Goal: Entertainment & Leisure: Browse casually

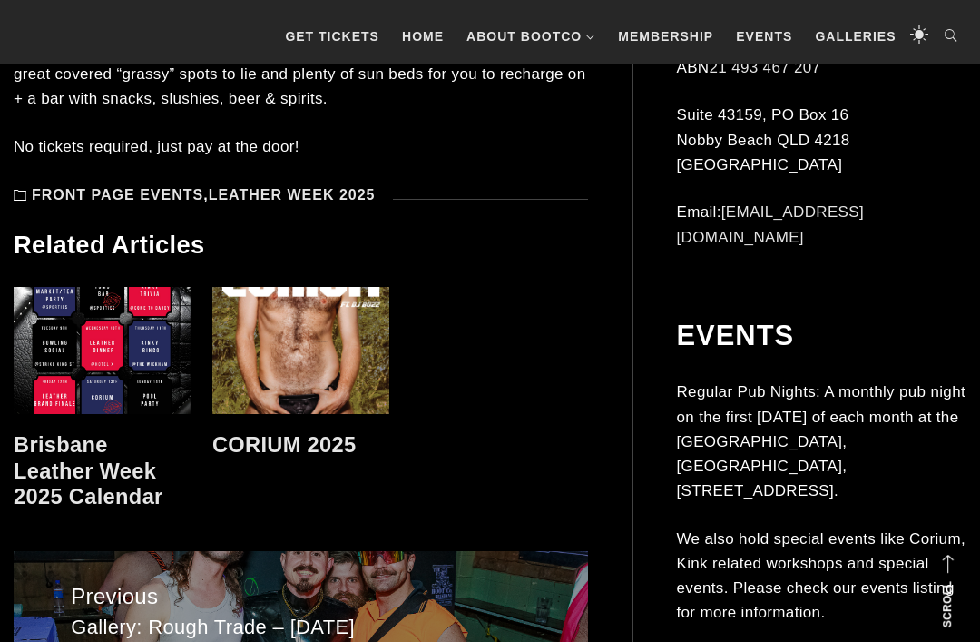
scroll to position [10906, 0]
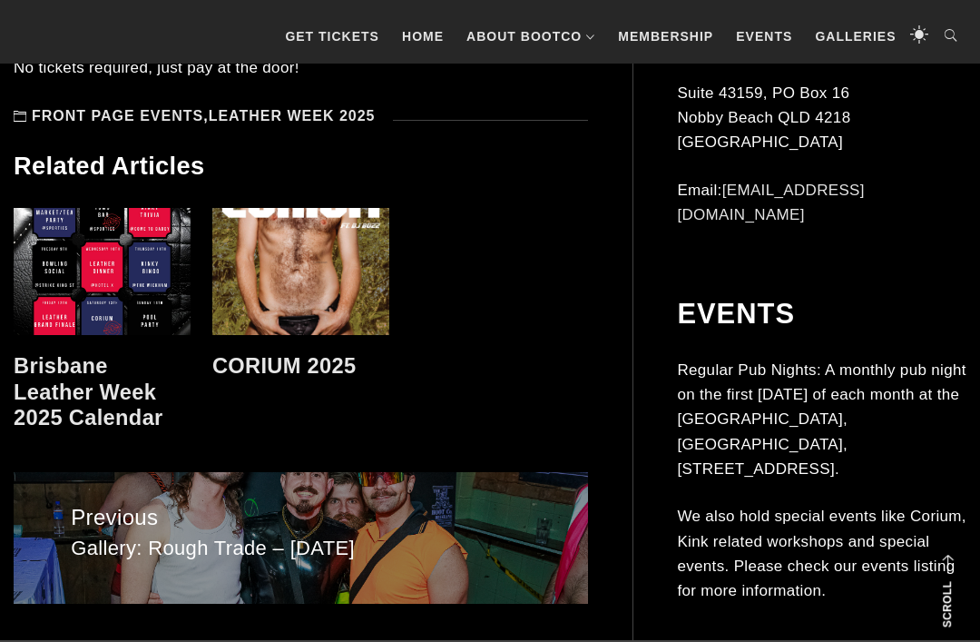
click at [387, 536] on span "Gallery: Rough Trade – [DATE]" at bounding box center [300, 549] width 459 height 26
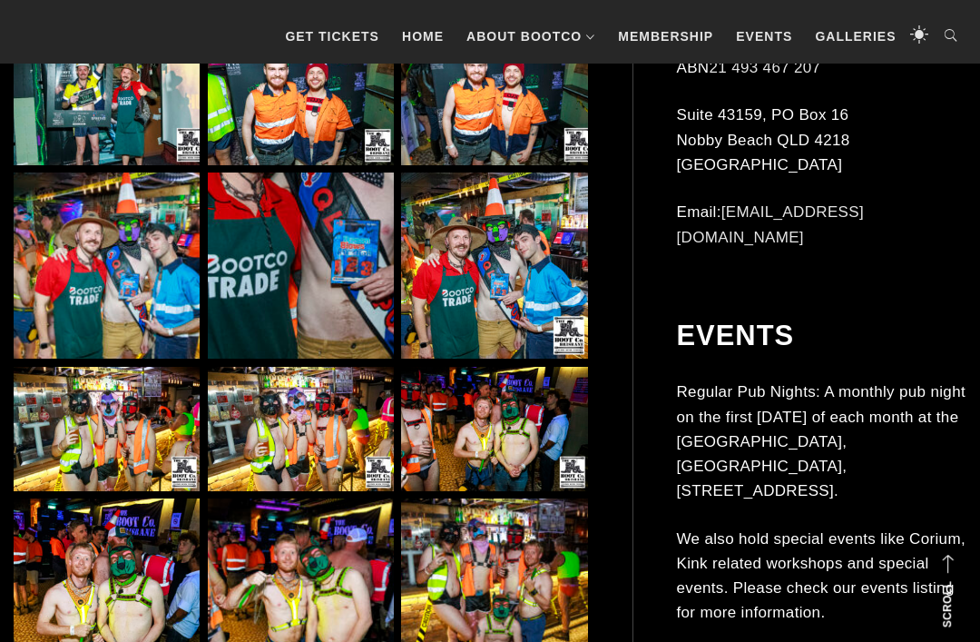
scroll to position [1876, 0]
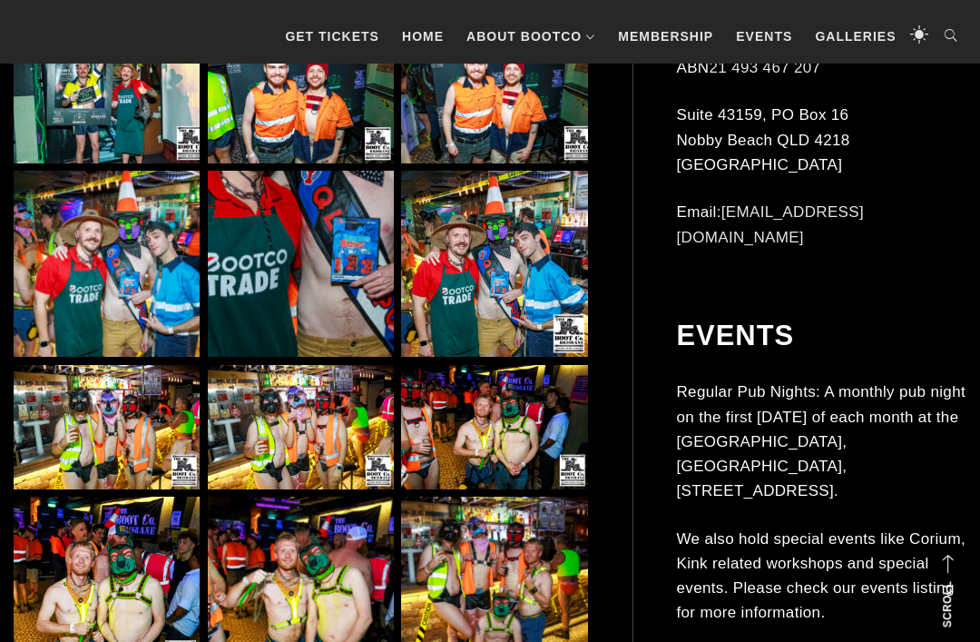
click at [113, 584] on img at bounding box center [107, 590] width 186 height 186
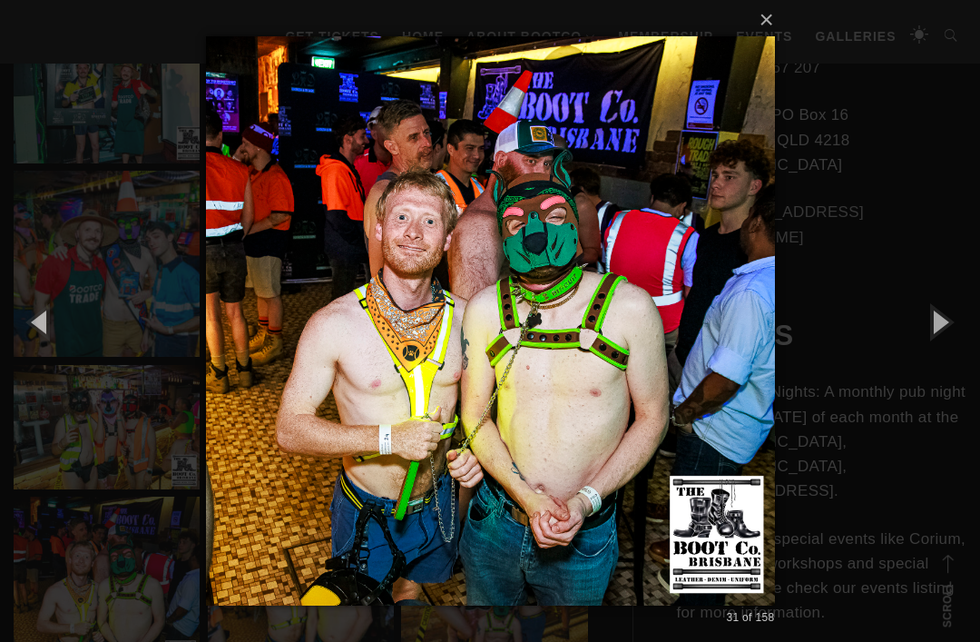
click at [938, 358] on button "button" at bounding box center [940, 321] width 82 height 100
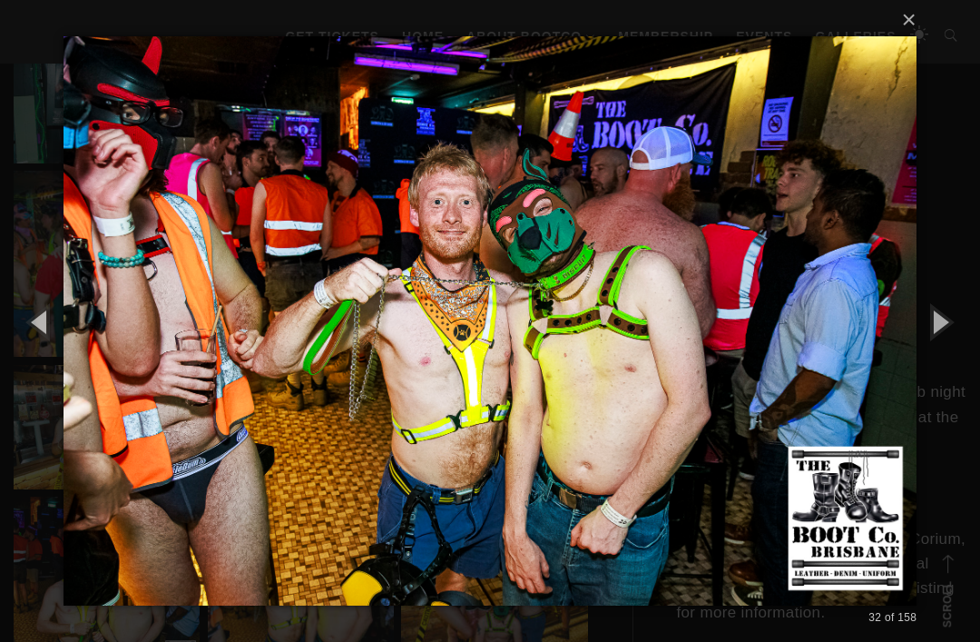
click at [944, 360] on button "button" at bounding box center [940, 321] width 82 height 100
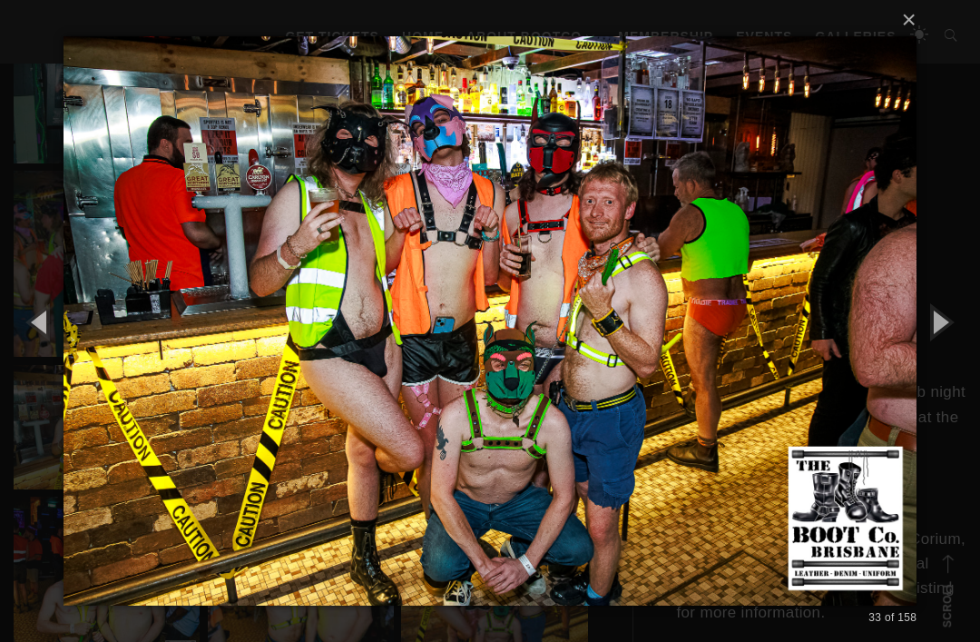
click at [941, 350] on button "button" at bounding box center [940, 321] width 82 height 100
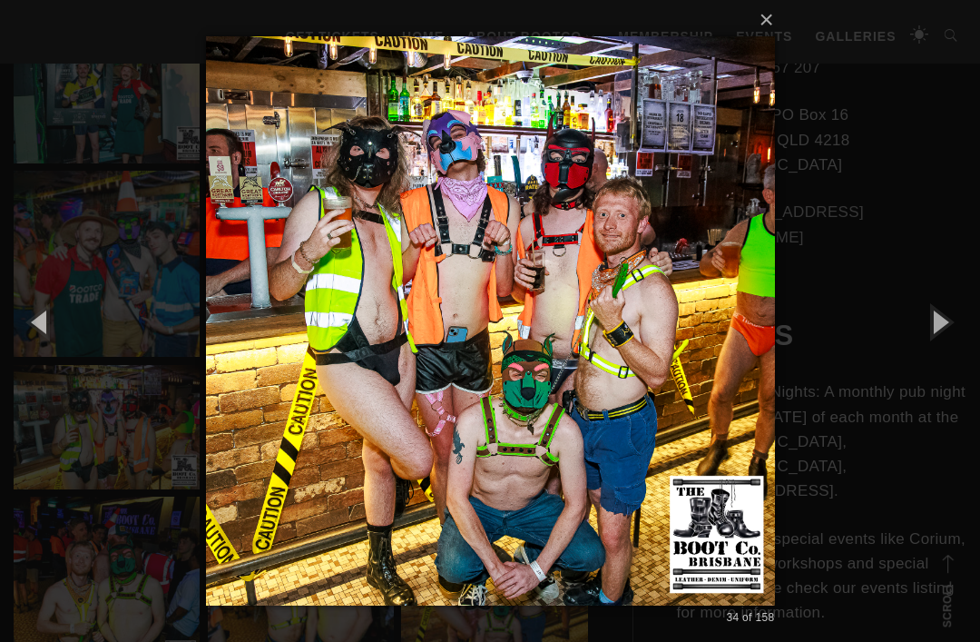
click at [941, 349] on button "button" at bounding box center [940, 321] width 82 height 100
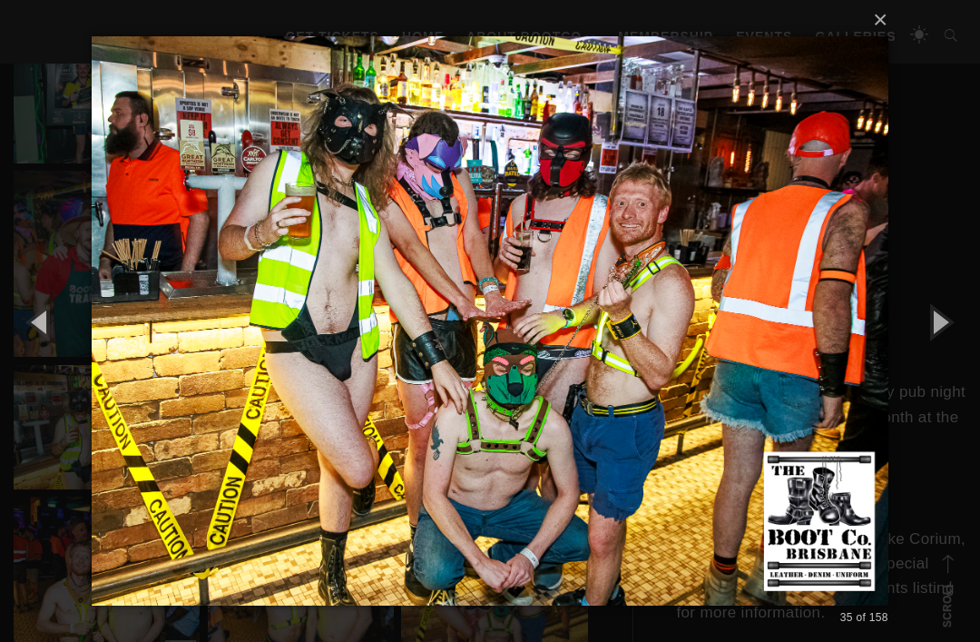
click at [941, 342] on button "button" at bounding box center [940, 321] width 82 height 100
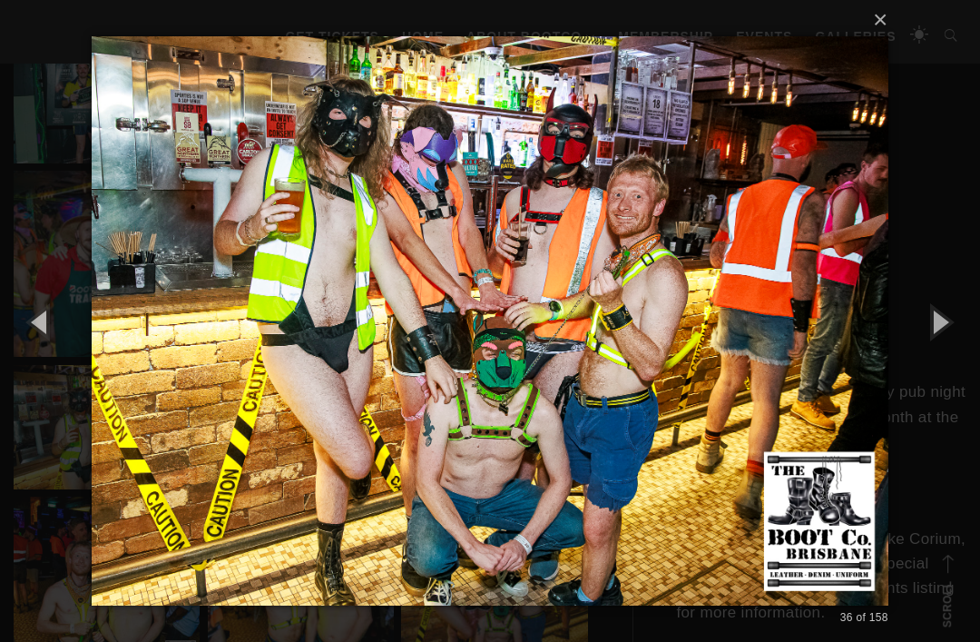
click at [932, 351] on button "button" at bounding box center [940, 321] width 82 height 100
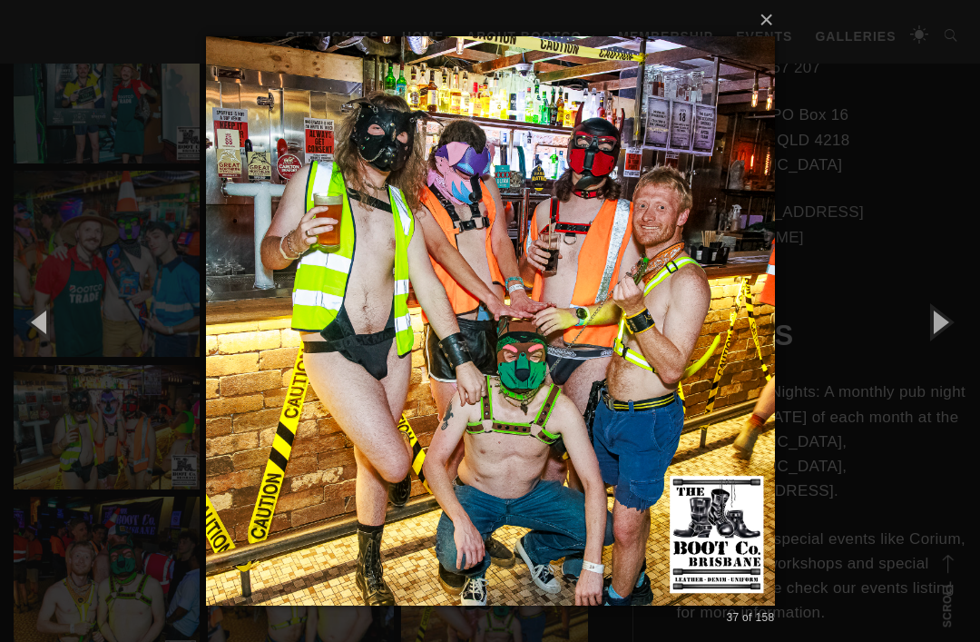
click at [937, 359] on button "button" at bounding box center [940, 321] width 82 height 100
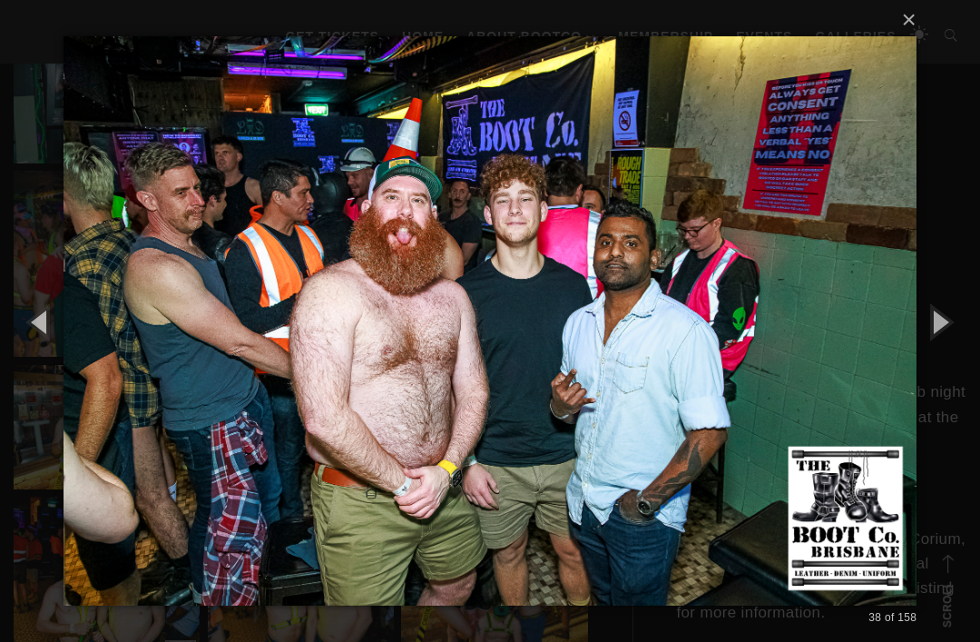
click at [932, 351] on button "button" at bounding box center [940, 321] width 82 height 100
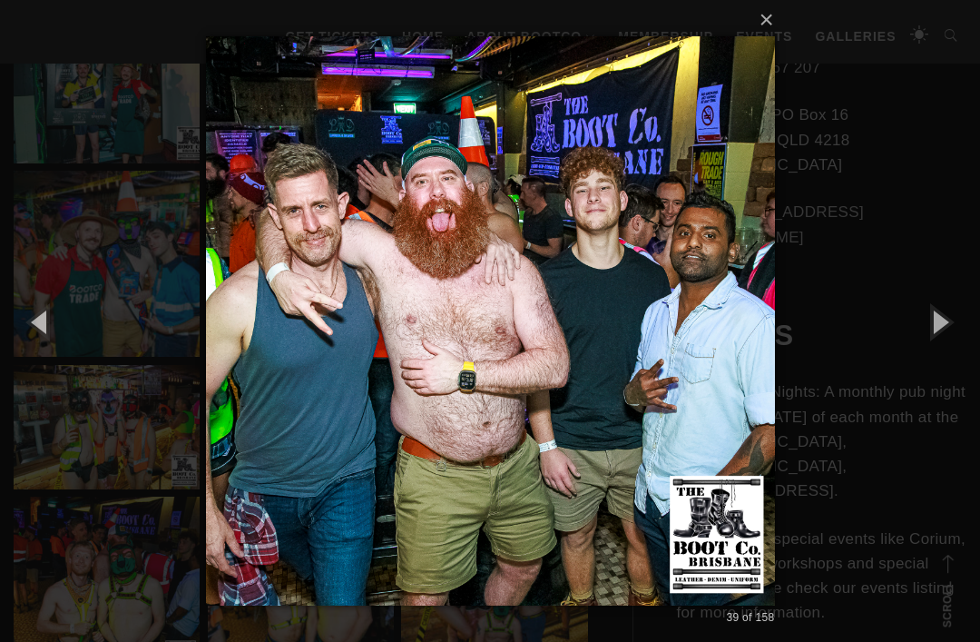
click at [948, 356] on button "button" at bounding box center [940, 321] width 82 height 100
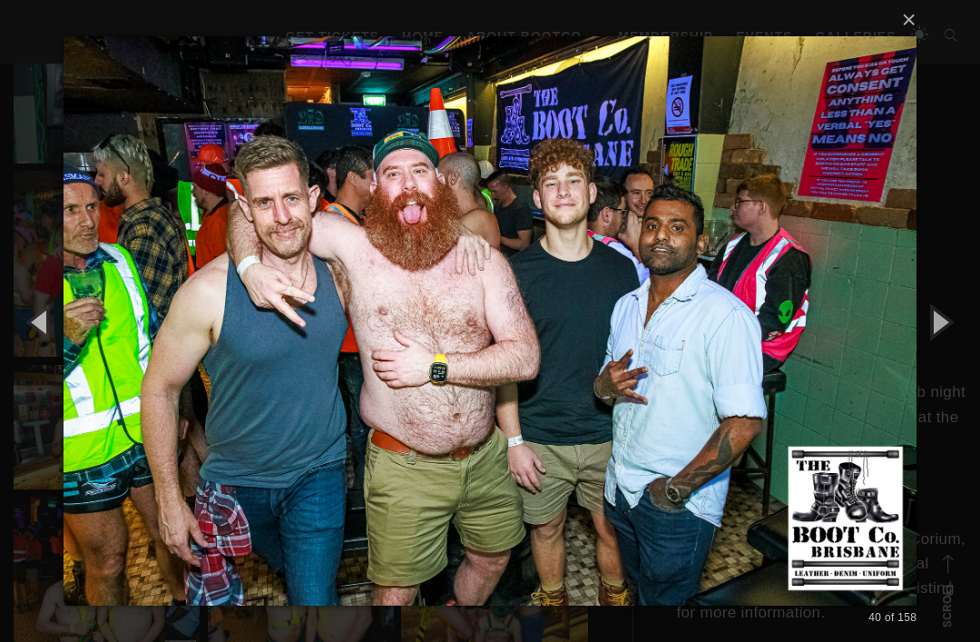
click at [947, 356] on button "button" at bounding box center [940, 321] width 82 height 100
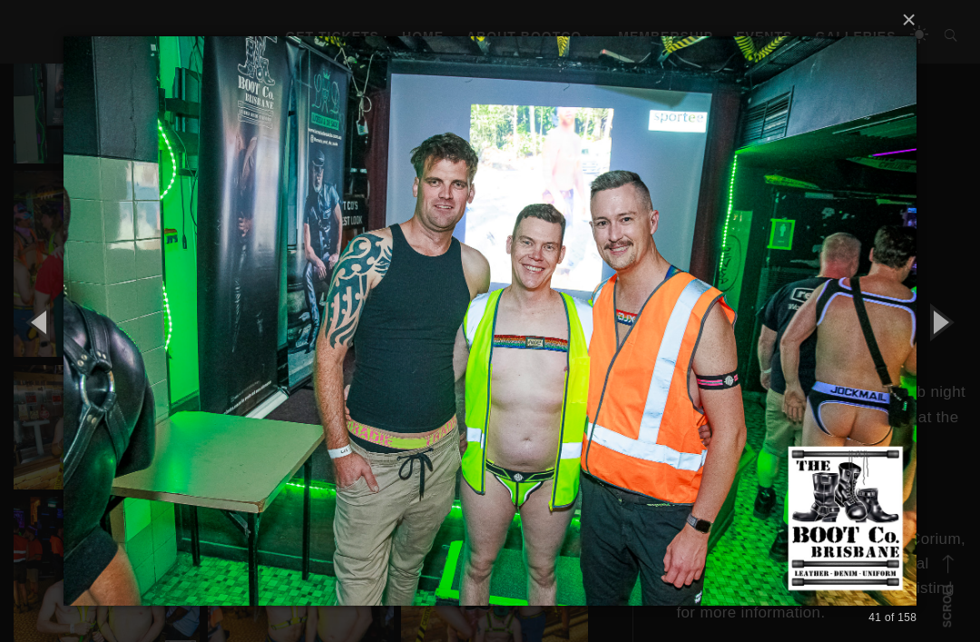
click at [943, 345] on button "button" at bounding box center [940, 321] width 82 height 100
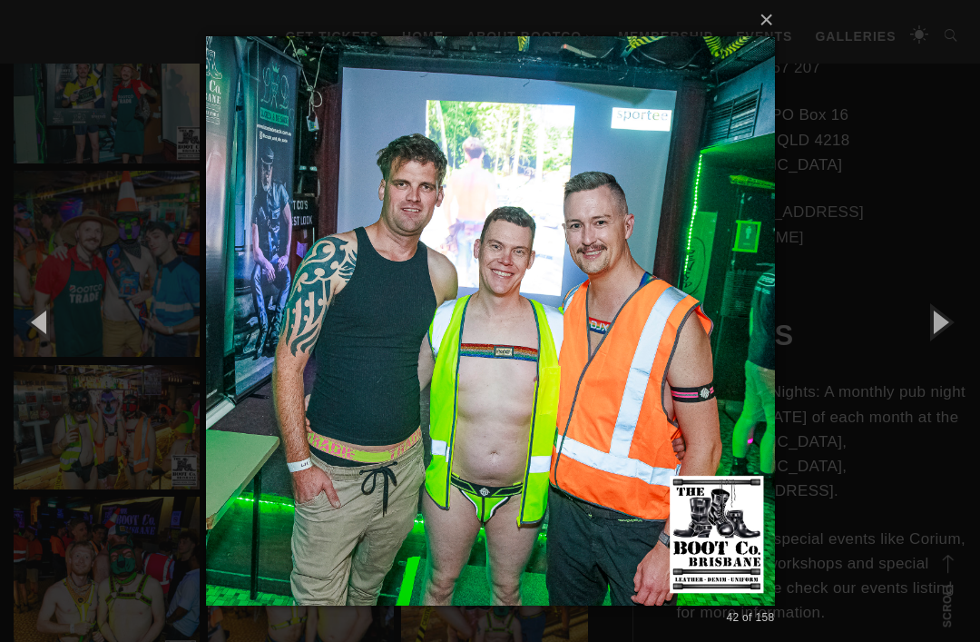
click at [940, 352] on button "button" at bounding box center [940, 321] width 82 height 100
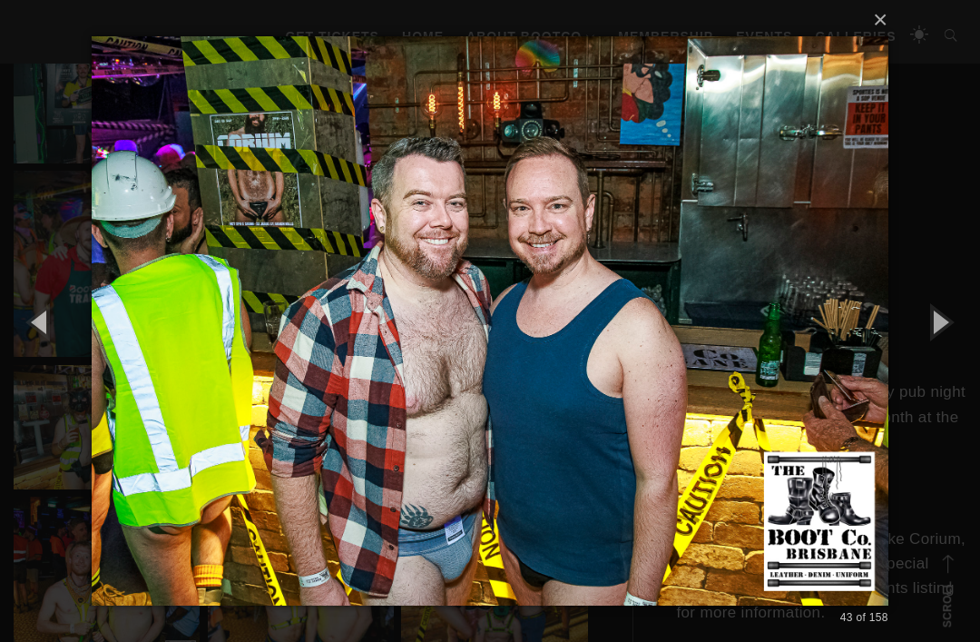
click at [941, 358] on button "button" at bounding box center [940, 321] width 82 height 100
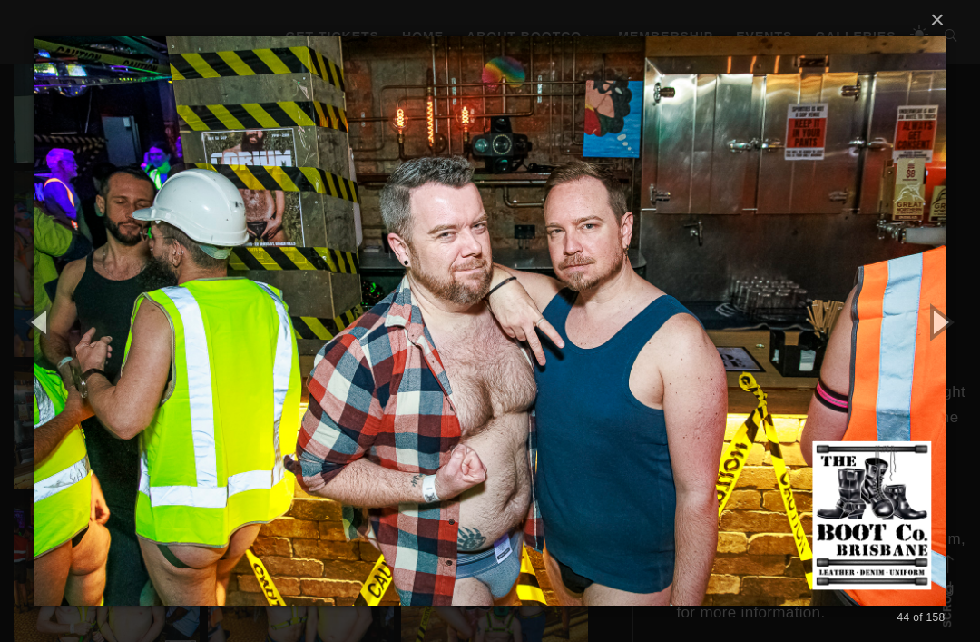
click at [938, 349] on button "button" at bounding box center [940, 321] width 82 height 100
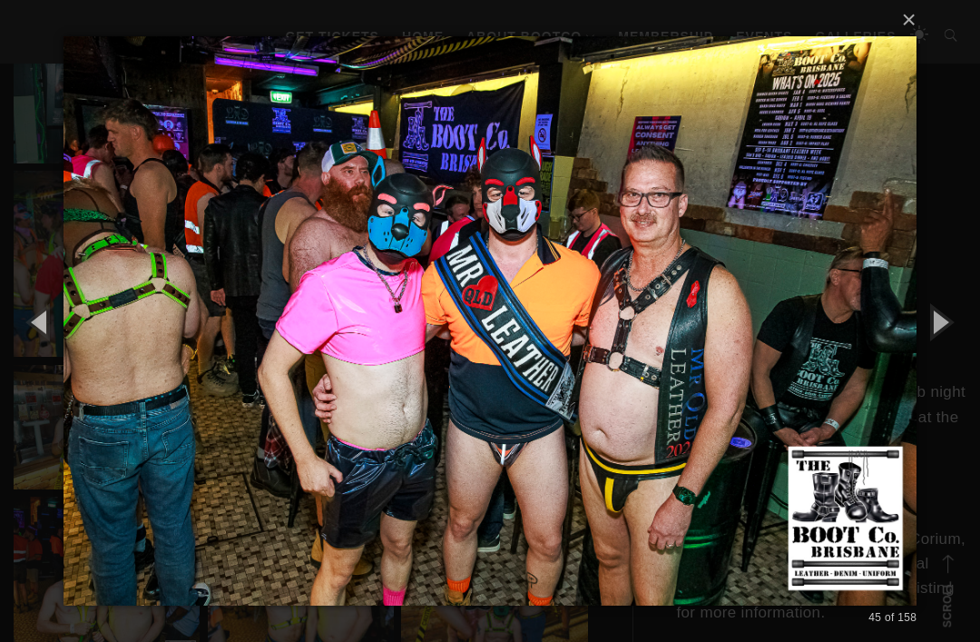
click at [939, 350] on button "button" at bounding box center [940, 321] width 82 height 100
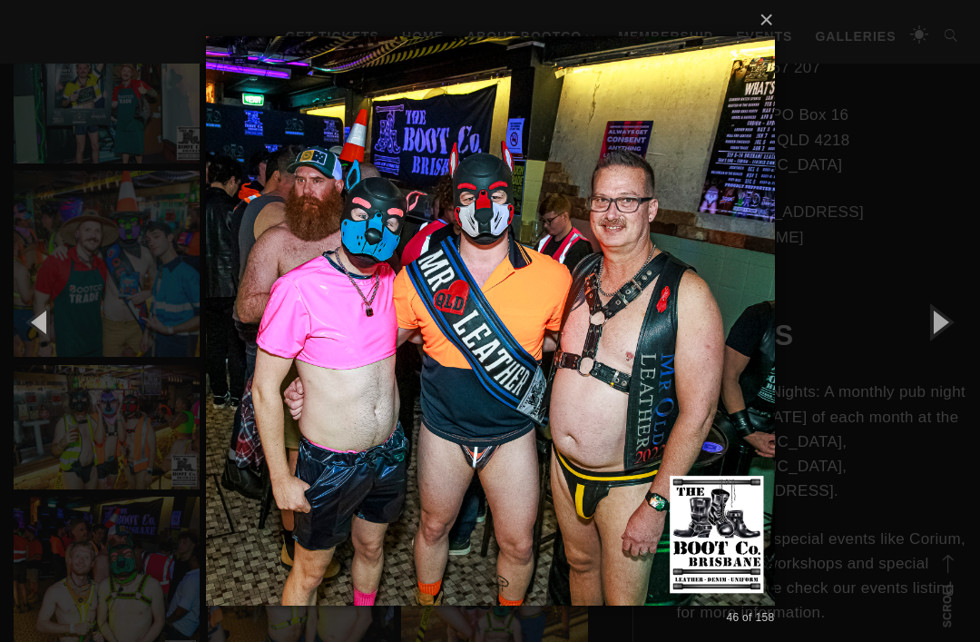
click at [936, 351] on button "button" at bounding box center [940, 321] width 82 height 100
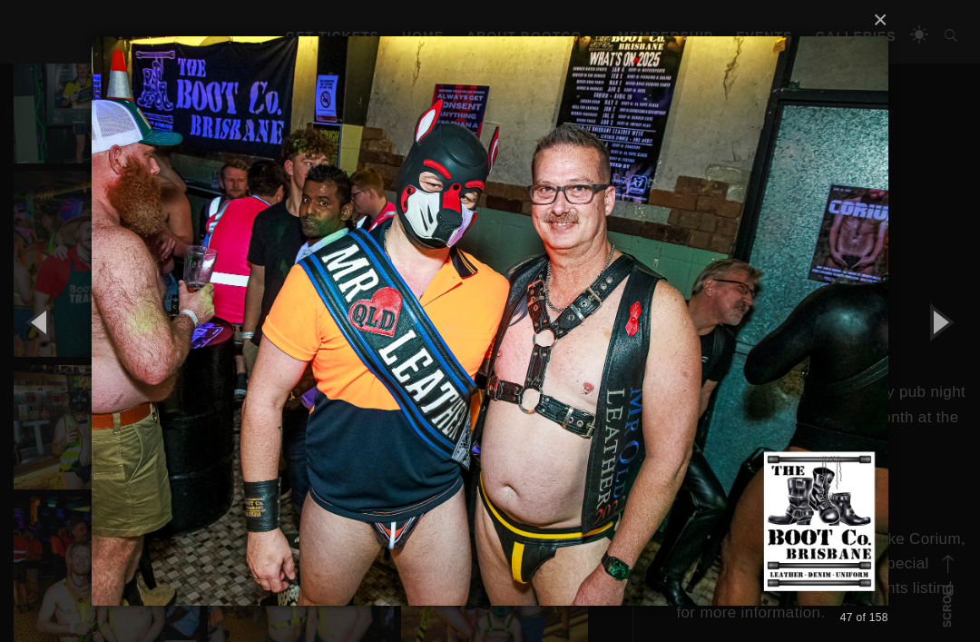
click at [929, 351] on button "button" at bounding box center [940, 321] width 82 height 100
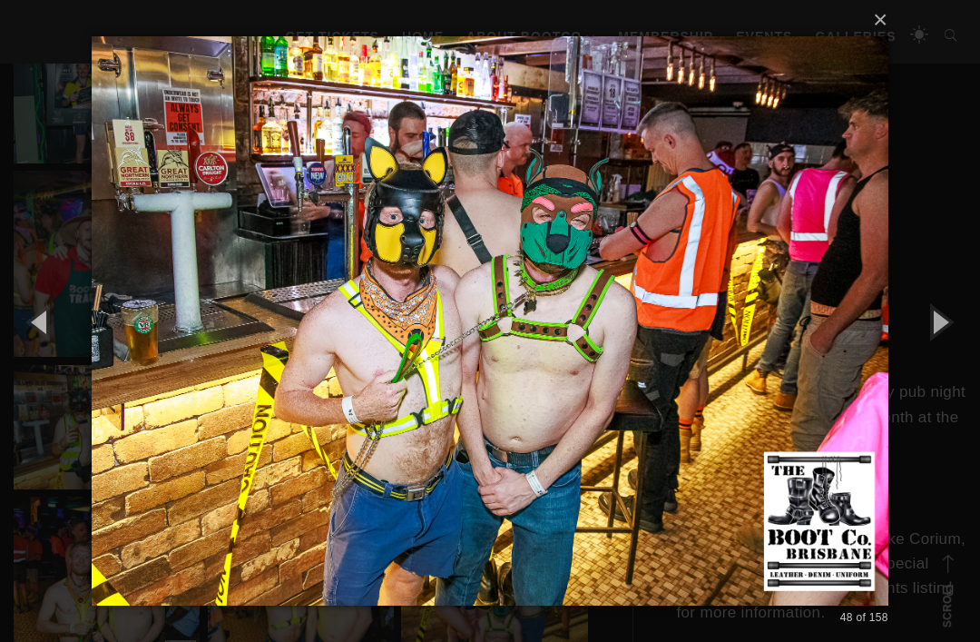
click at [931, 345] on button "button" at bounding box center [940, 321] width 82 height 100
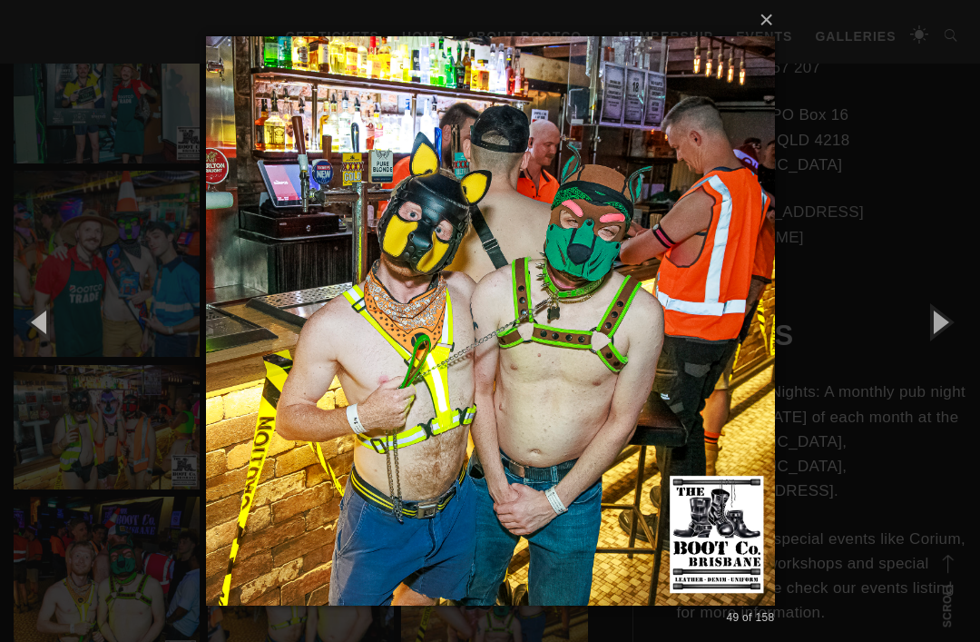
click at [934, 350] on button "button" at bounding box center [940, 321] width 82 height 100
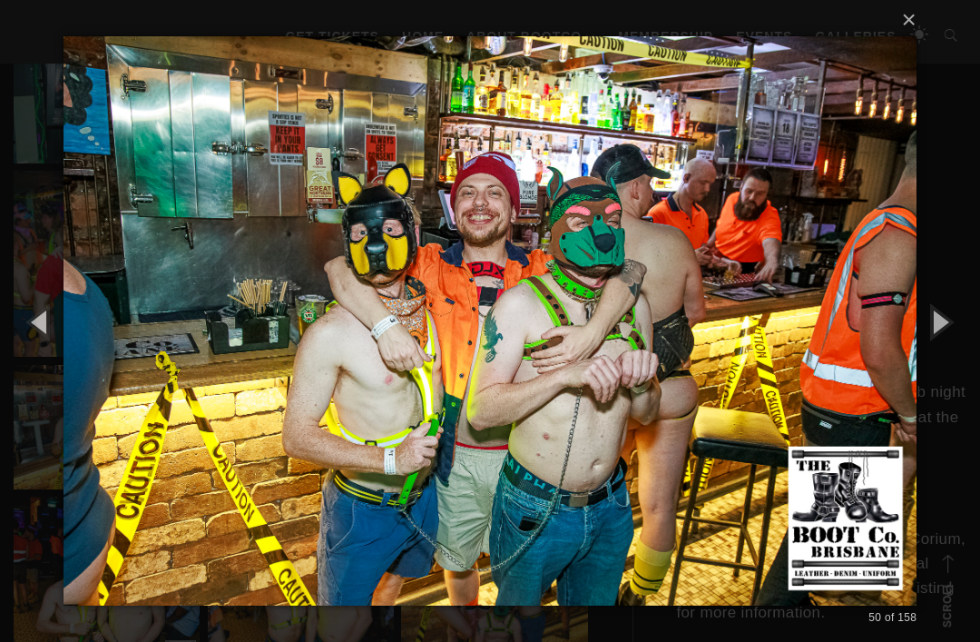
click at [942, 350] on button "button" at bounding box center [940, 321] width 82 height 100
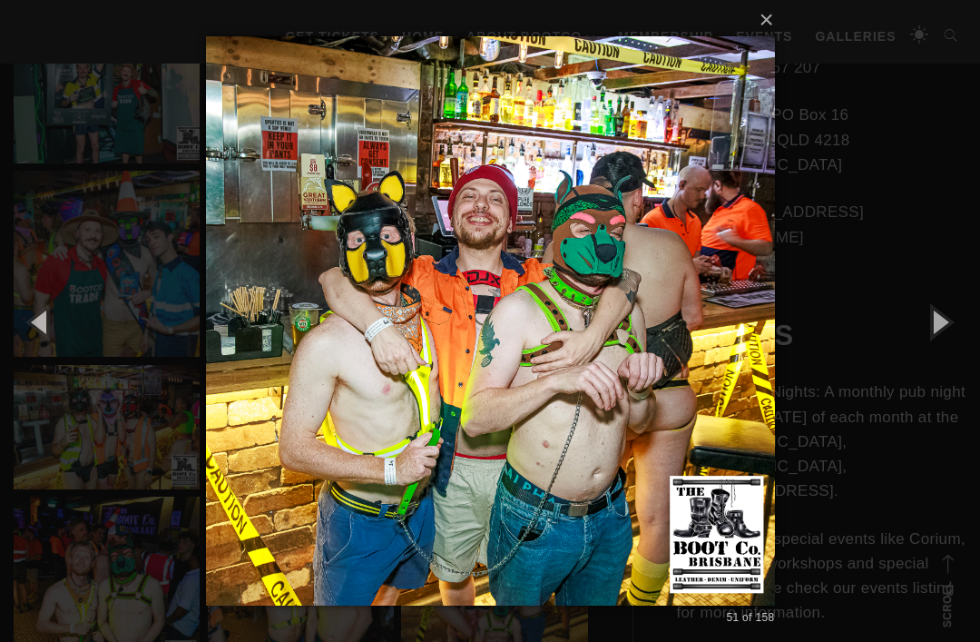
click at [934, 360] on button "button" at bounding box center [940, 321] width 82 height 100
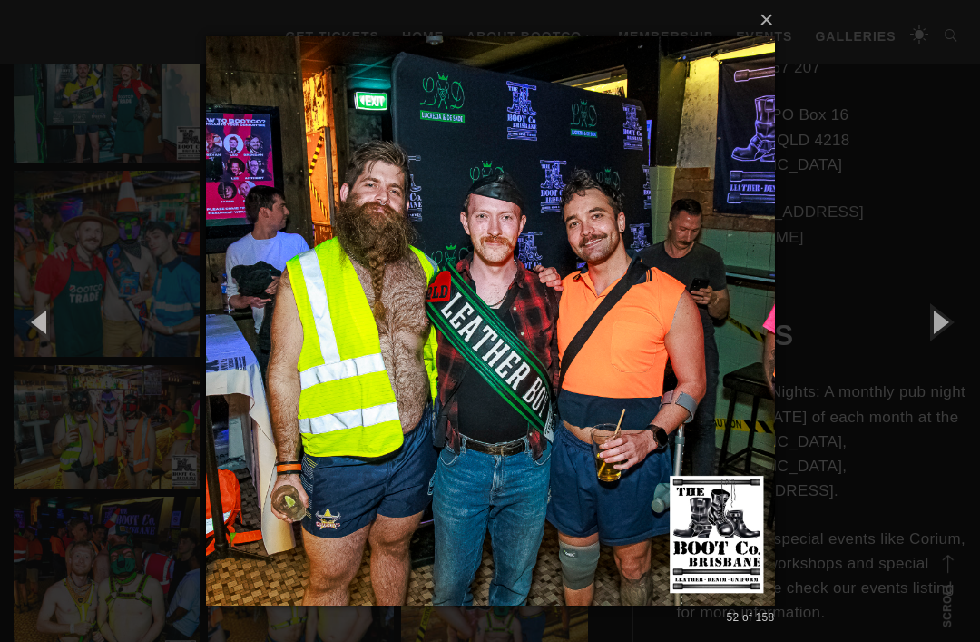
click at [939, 356] on button "button" at bounding box center [940, 321] width 82 height 100
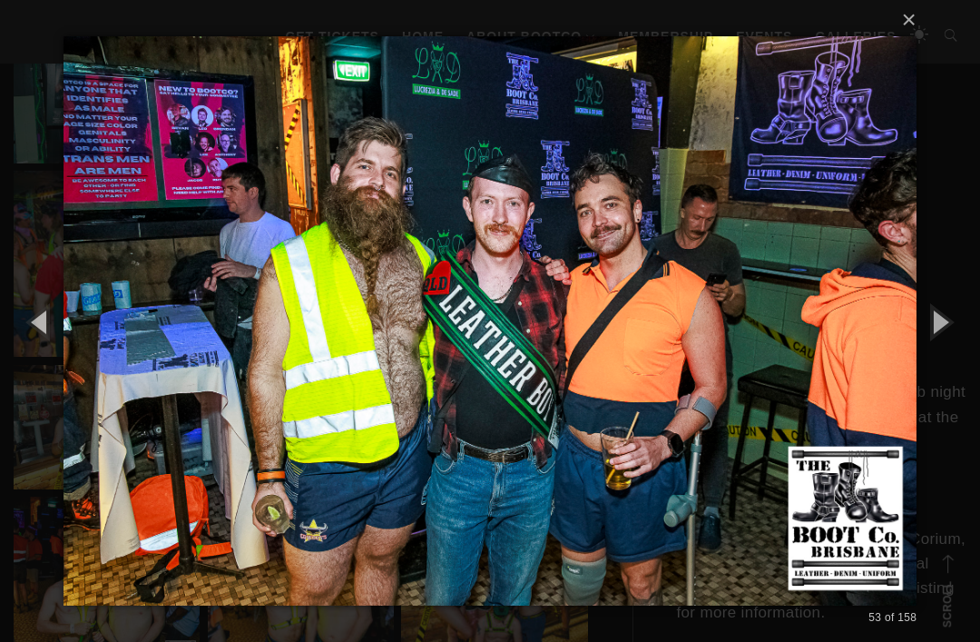
click at [927, 360] on button "button" at bounding box center [940, 321] width 82 height 100
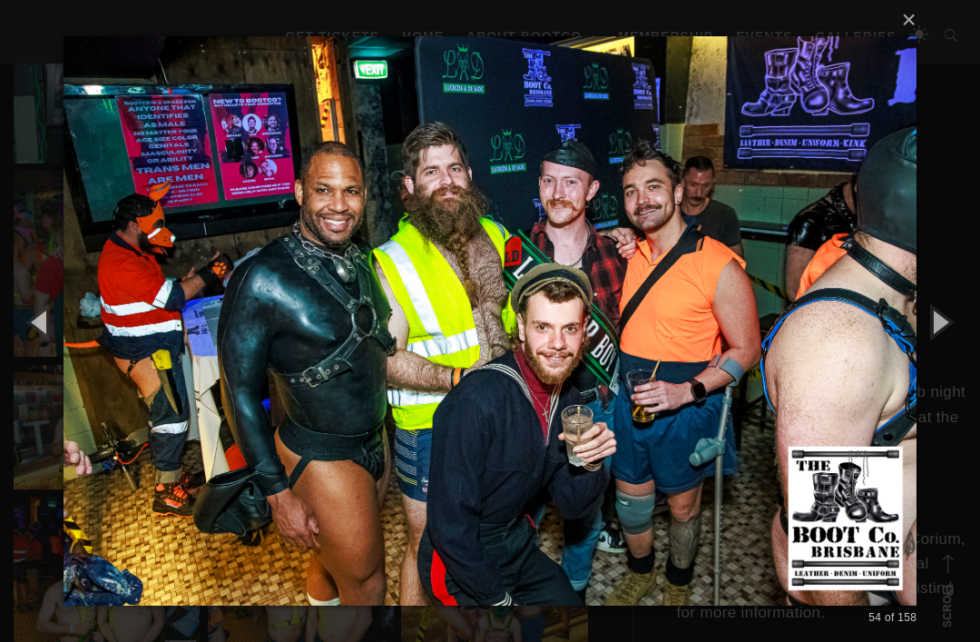
click at [933, 345] on button "button" at bounding box center [940, 321] width 82 height 100
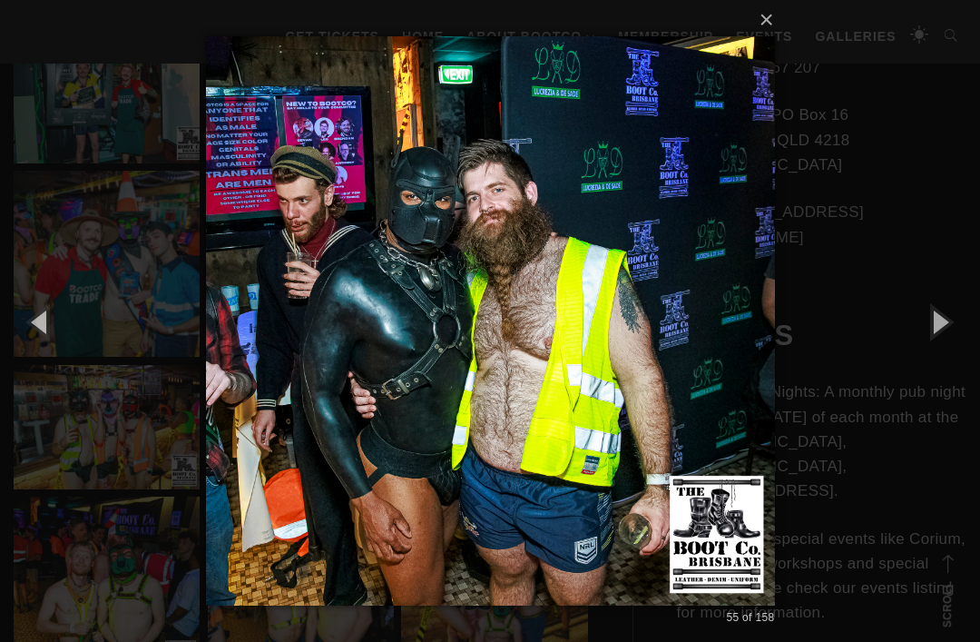
click at [929, 341] on button "button" at bounding box center [940, 321] width 82 height 100
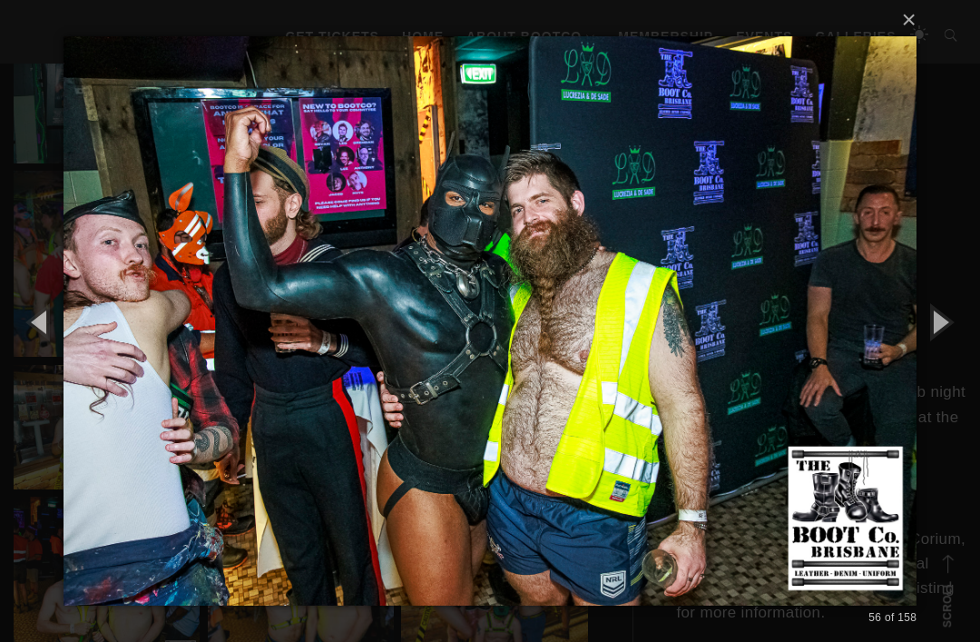
click at [933, 343] on button "button" at bounding box center [940, 321] width 82 height 100
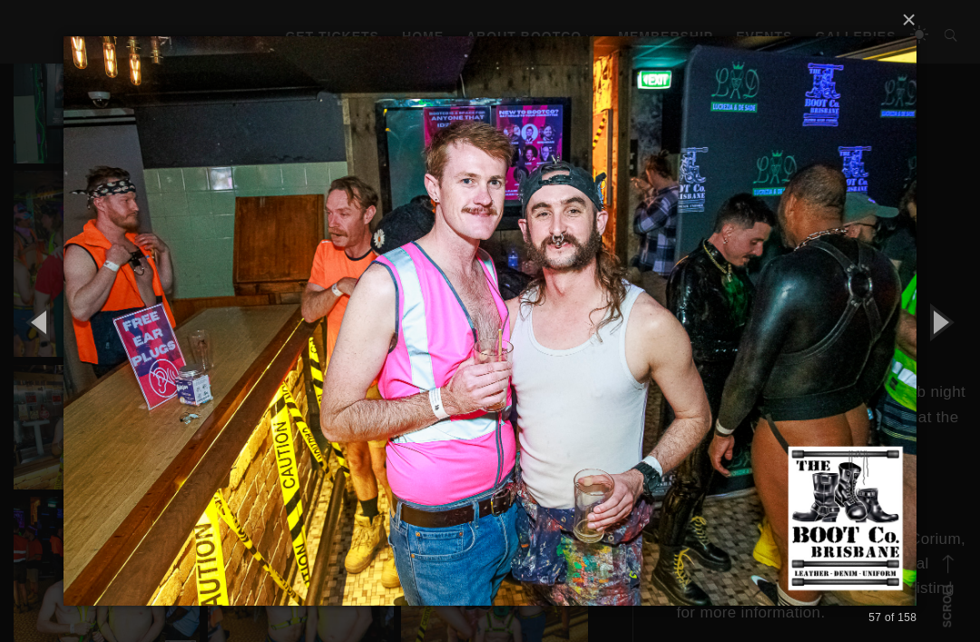
click at [932, 345] on button "button" at bounding box center [940, 321] width 82 height 100
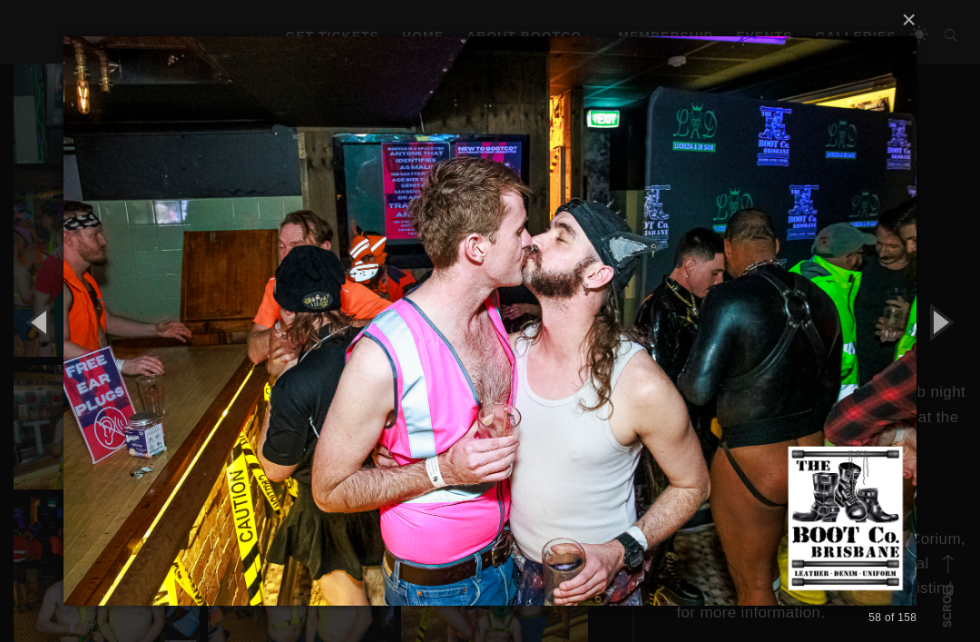
click at [942, 344] on button "button" at bounding box center [940, 321] width 82 height 100
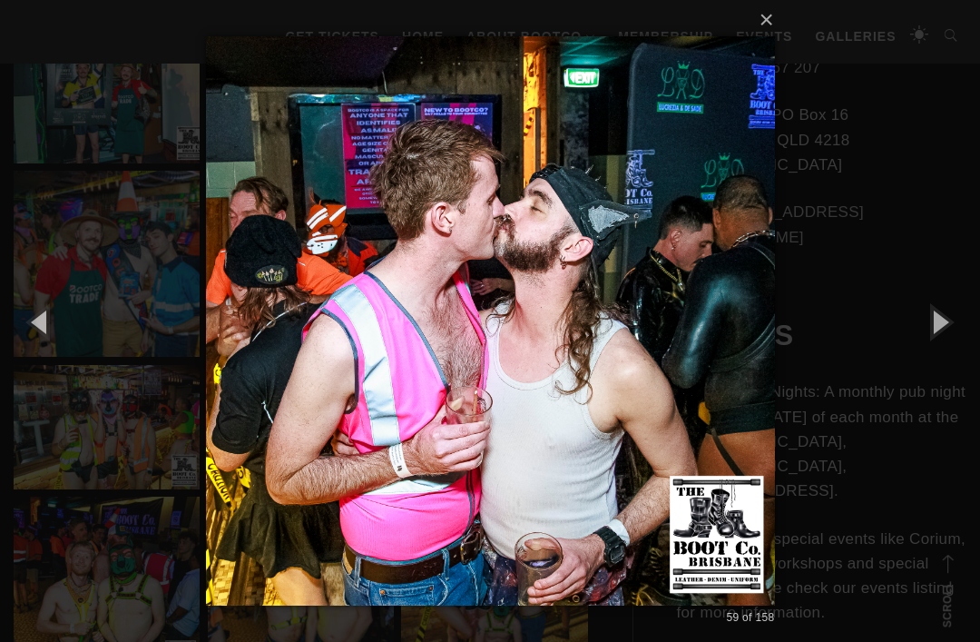
click at [946, 340] on button "button" at bounding box center [940, 321] width 82 height 100
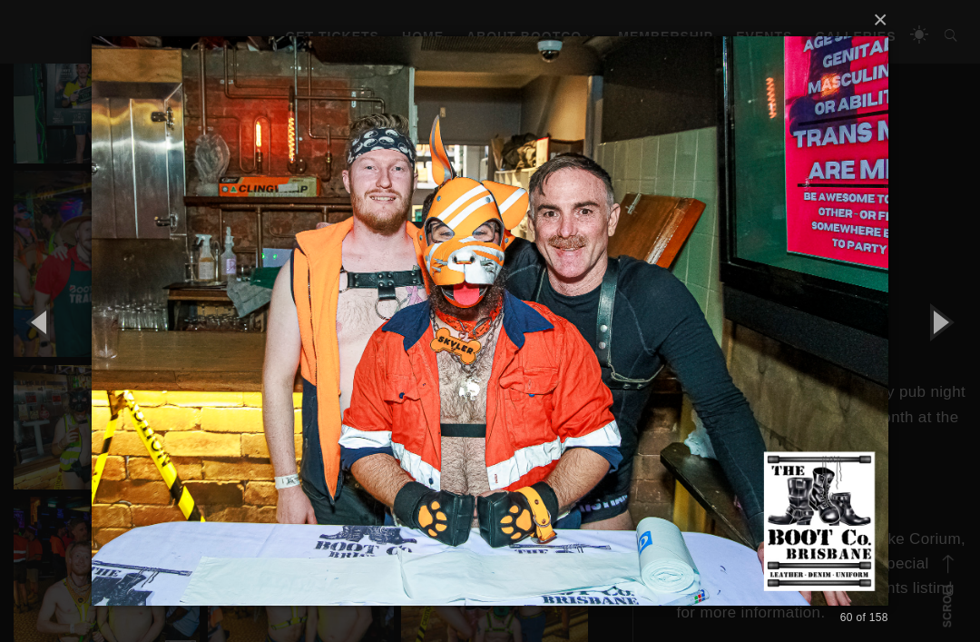
click at [945, 351] on button "button" at bounding box center [940, 321] width 82 height 100
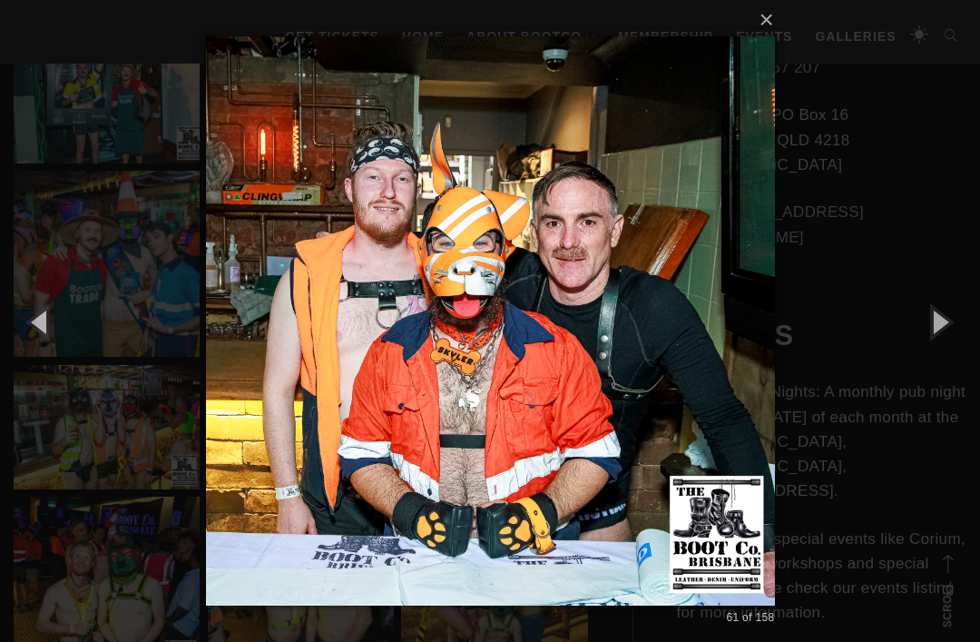
click at [945, 345] on button "button" at bounding box center [940, 321] width 82 height 100
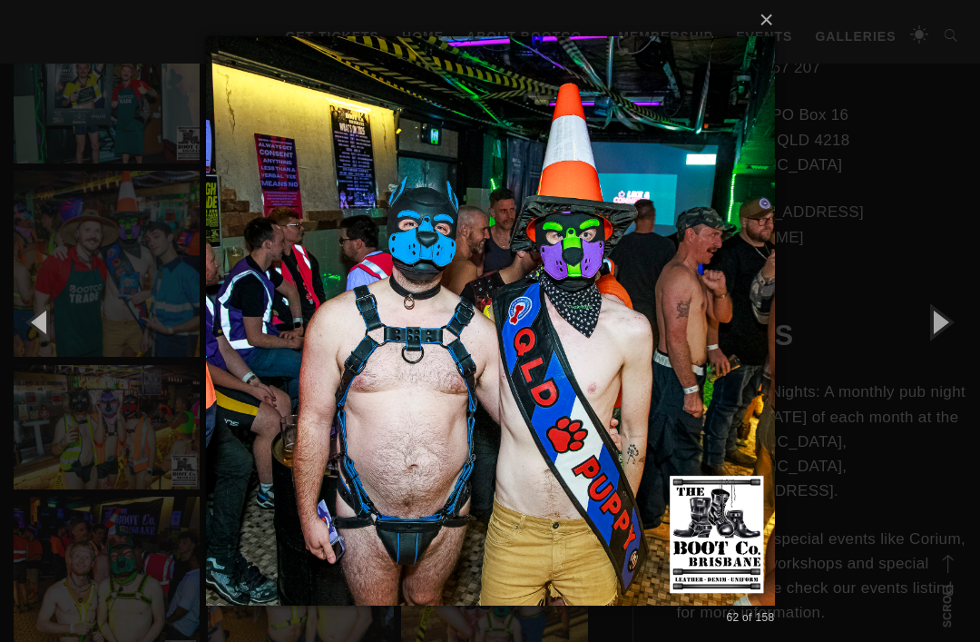
click at [933, 348] on button "button" at bounding box center [940, 321] width 82 height 100
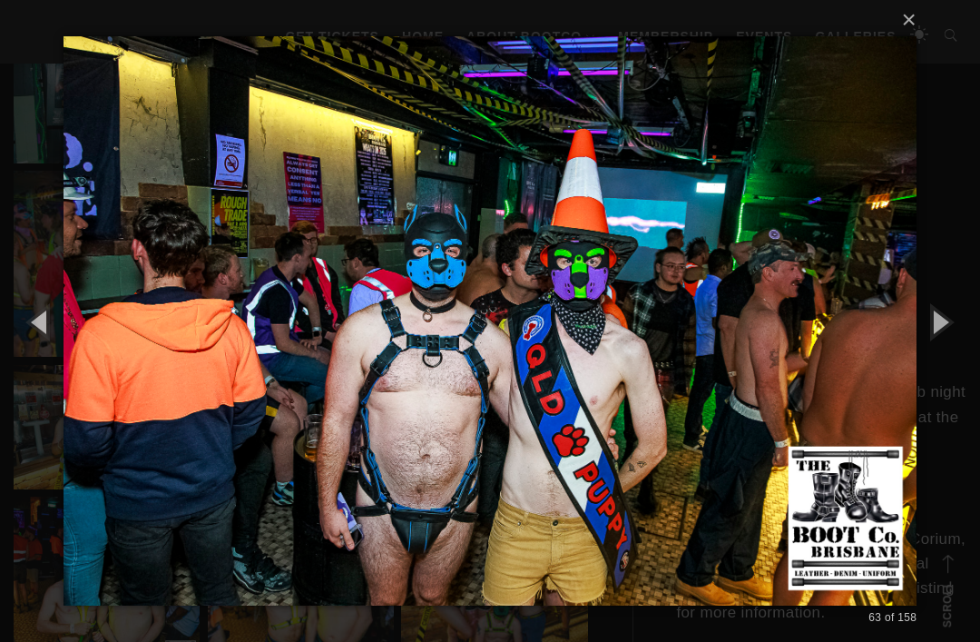
click at [941, 367] on button "button" at bounding box center [940, 321] width 82 height 100
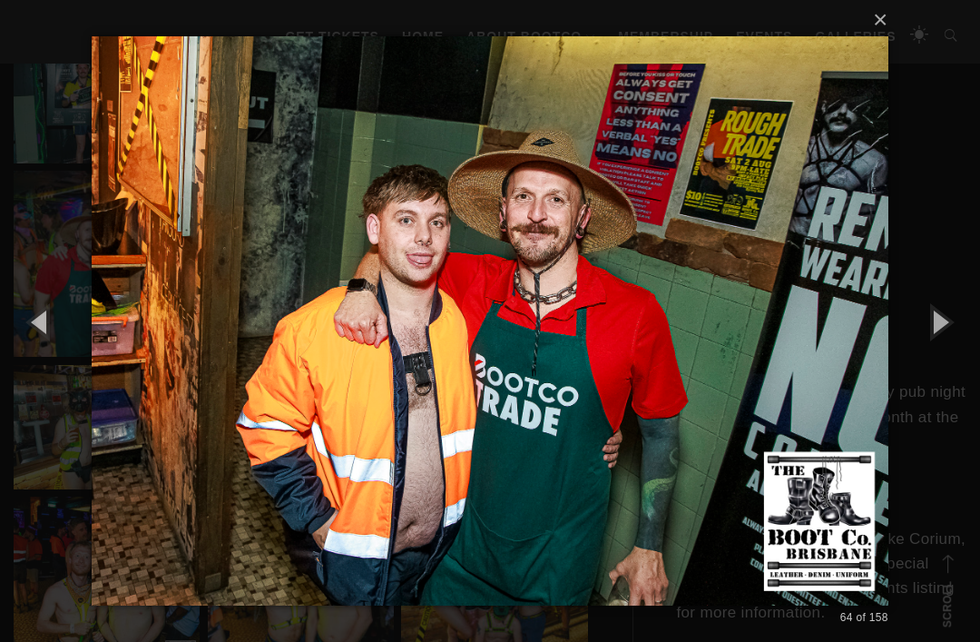
click at [941, 357] on button "button" at bounding box center [940, 321] width 82 height 100
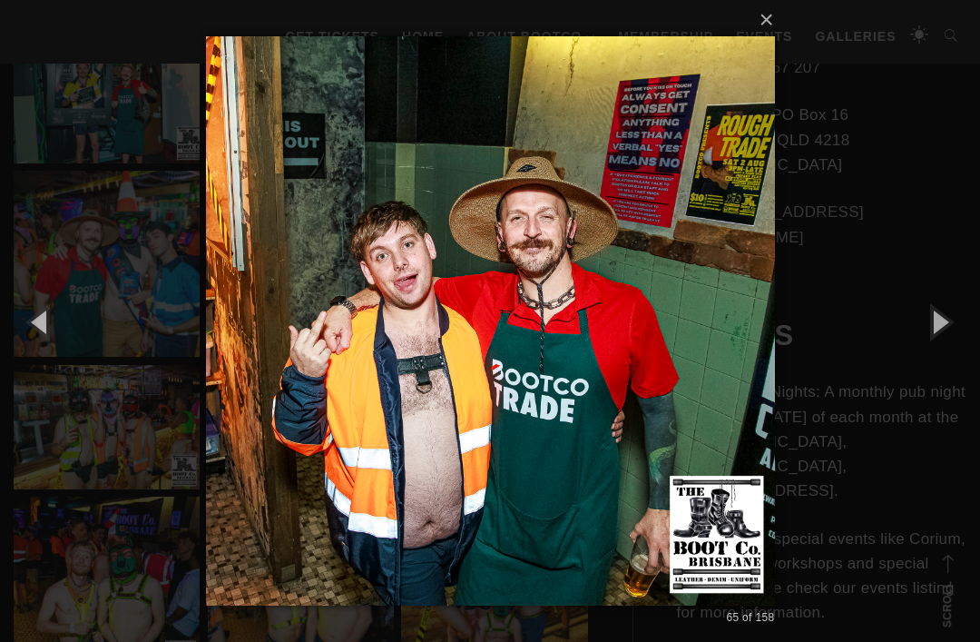
click at [941, 346] on button "button" at bounding box center [940, 321] width 82 height 100
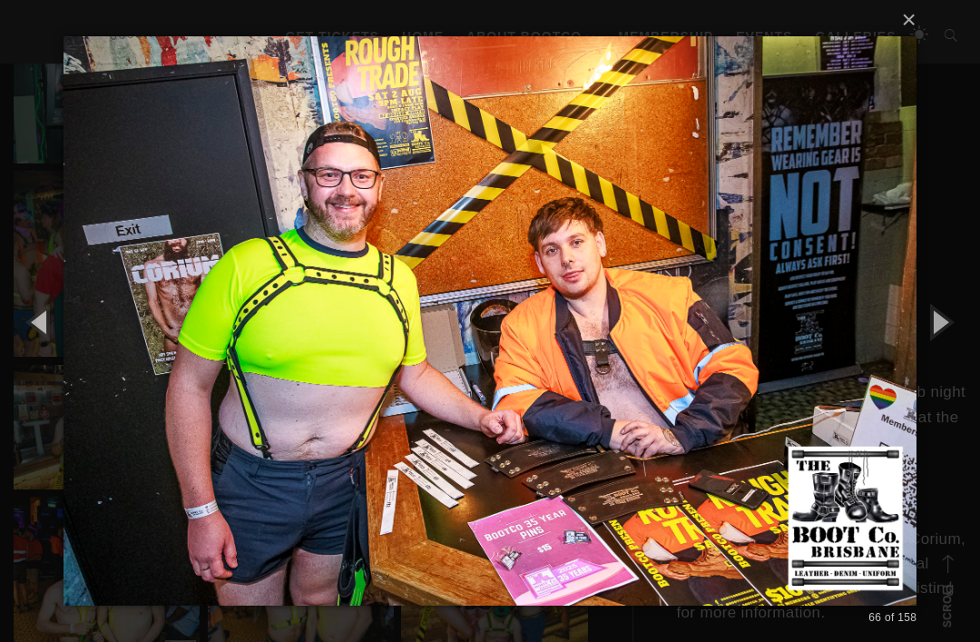
click at [950, 356] on button "button" at bounding box center [940, 321] width 82 height 100
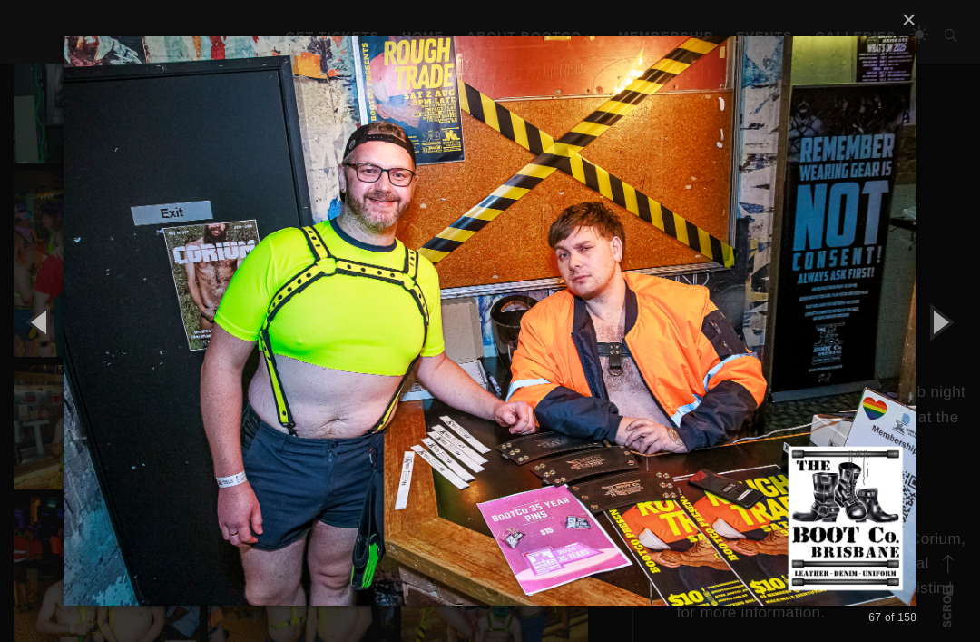
click at [951, 350] on button "button" at bounding box center [940, 321] width 82 height 100
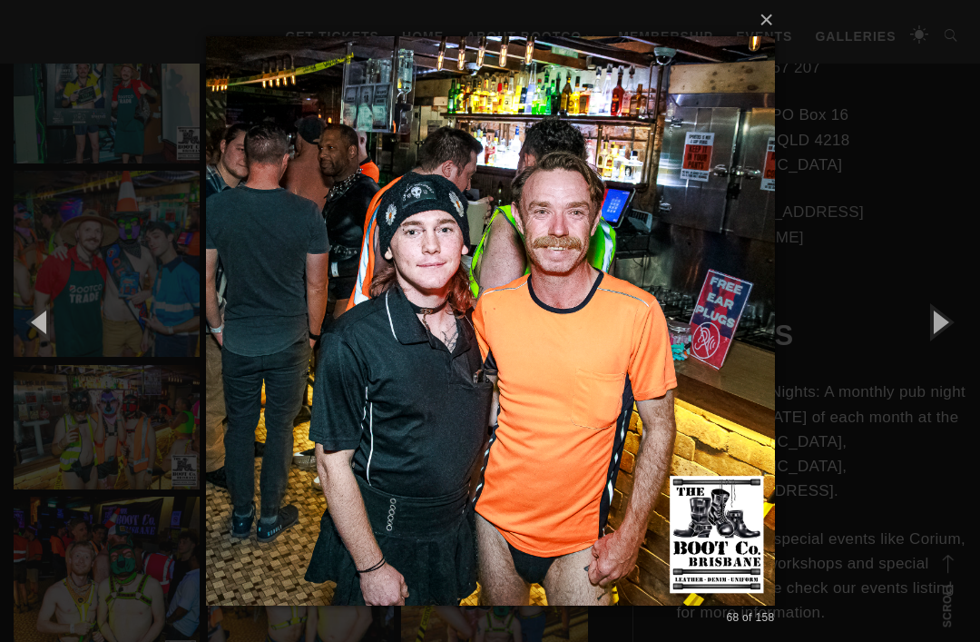
click at [967, 357] on button "button" at bounding box center [940, 321] width 82 height 100
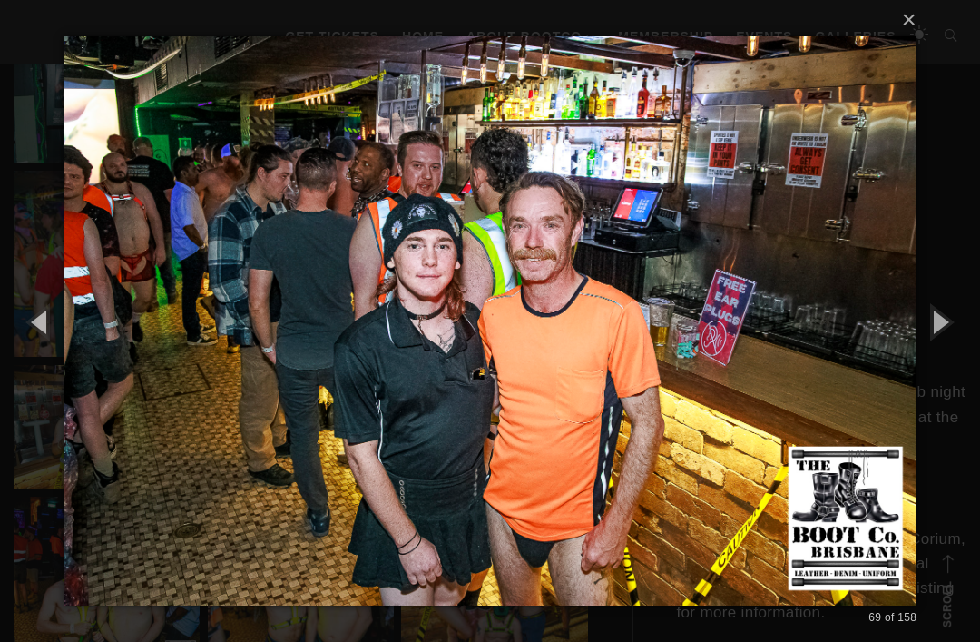
click at [939, 353] on button "button" at bounding box center [940, 321] width 82 height 100
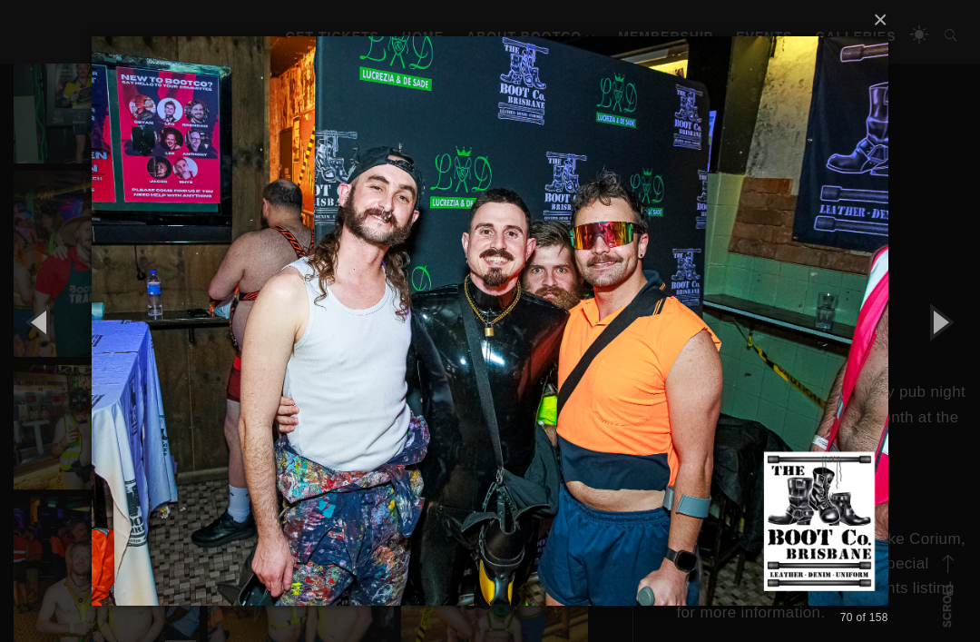
click at [938, 340] on button "button" at bounding box center [940, 321] width 82 height 100
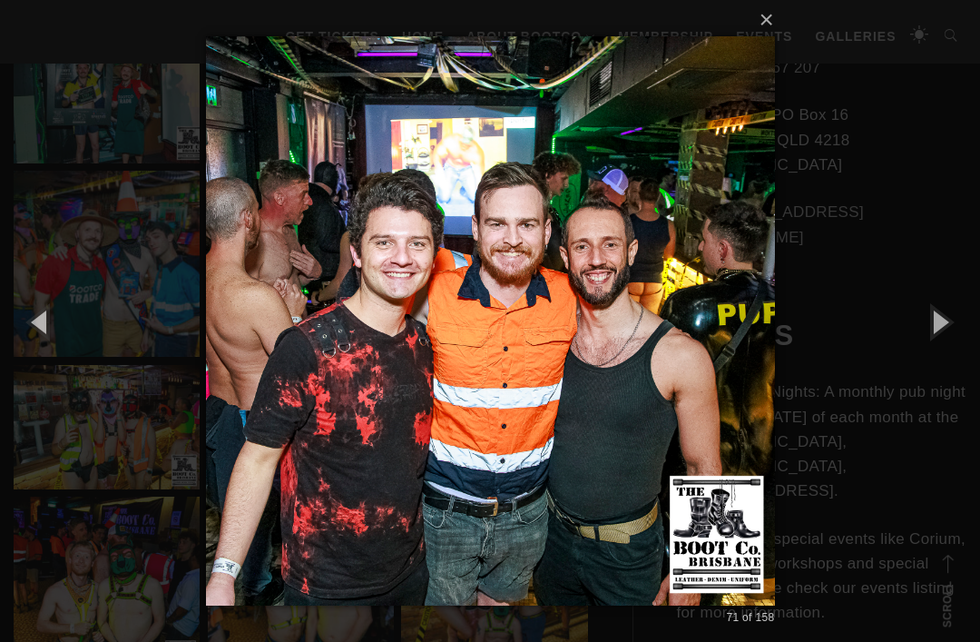
click at [940, 348] on button "button" at bounding box center [940, 321] width 82 height 100
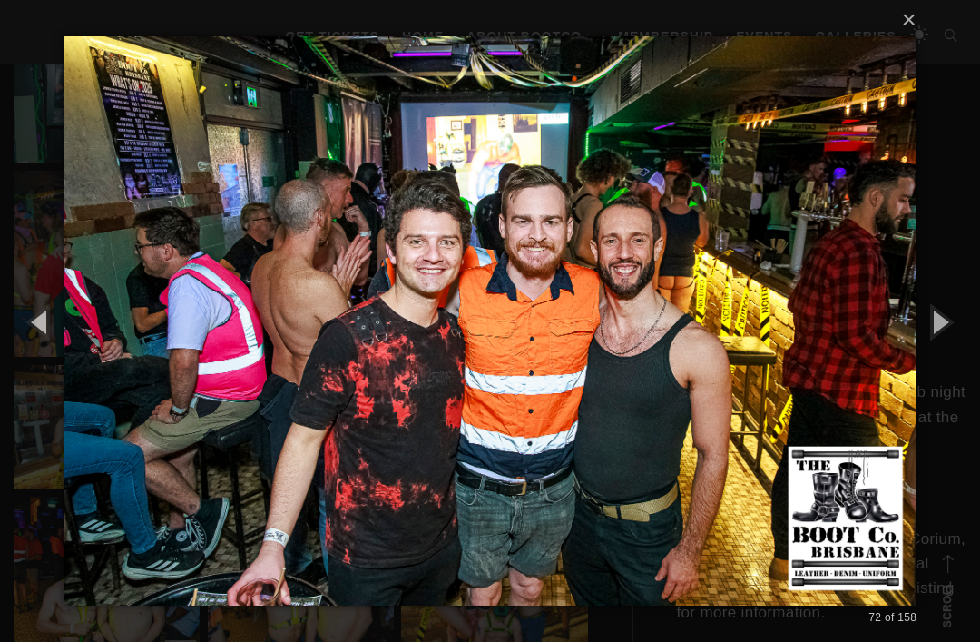
click at [942, 334] on button "button" at bounding box center [940, 321] width 82 height 100
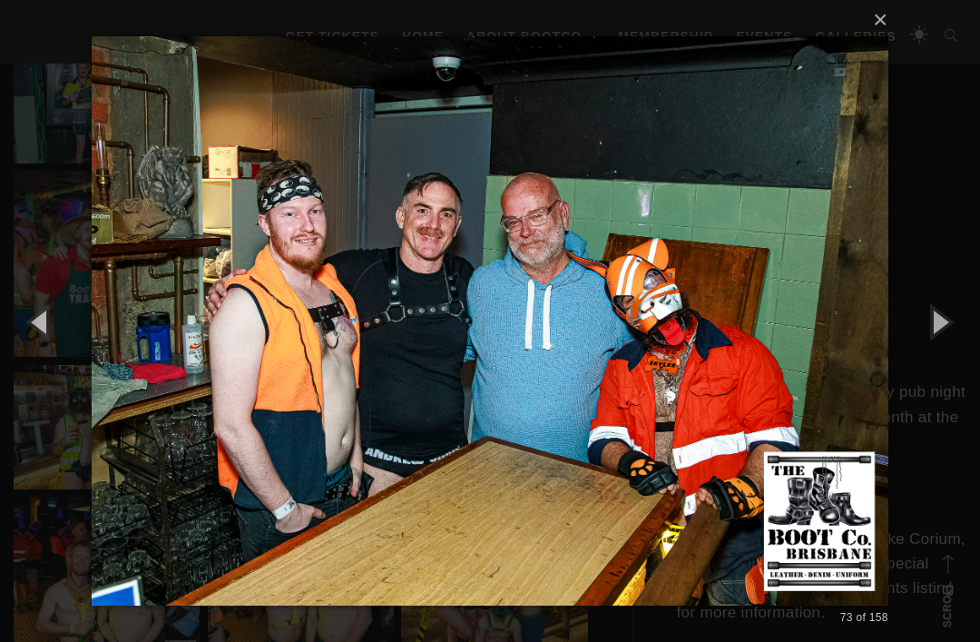
click at [933, 334] on button "button" at bounding box center [940, 321] width 82 height 100
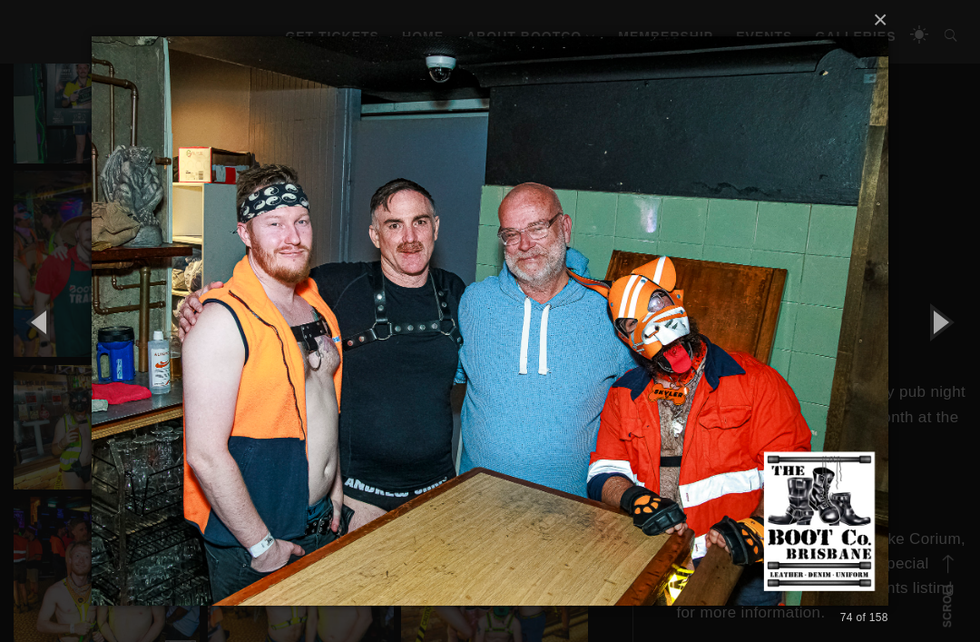
click at [941, 335] on button "button" at bounding box center [940, 321] width 82 height 100
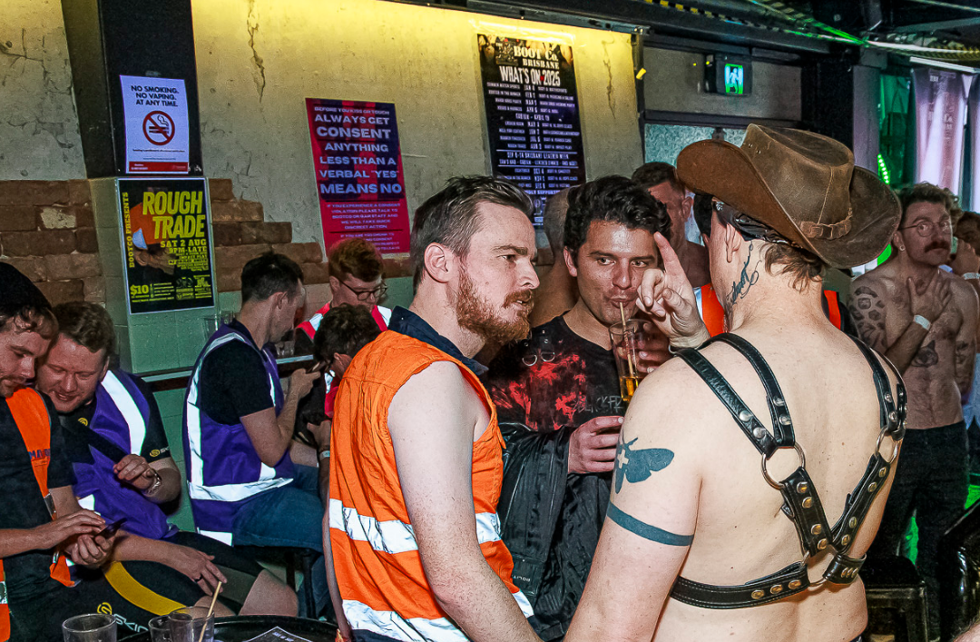
scroll to position [1799, 0]
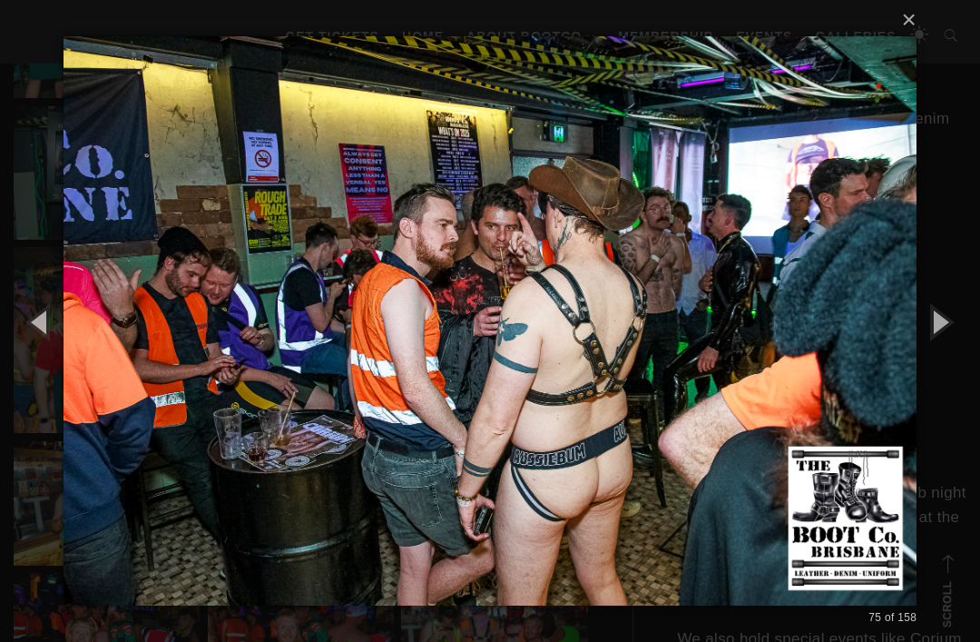
click at [791, 389] on img at bounding box center [491, 321] width 854 height 642
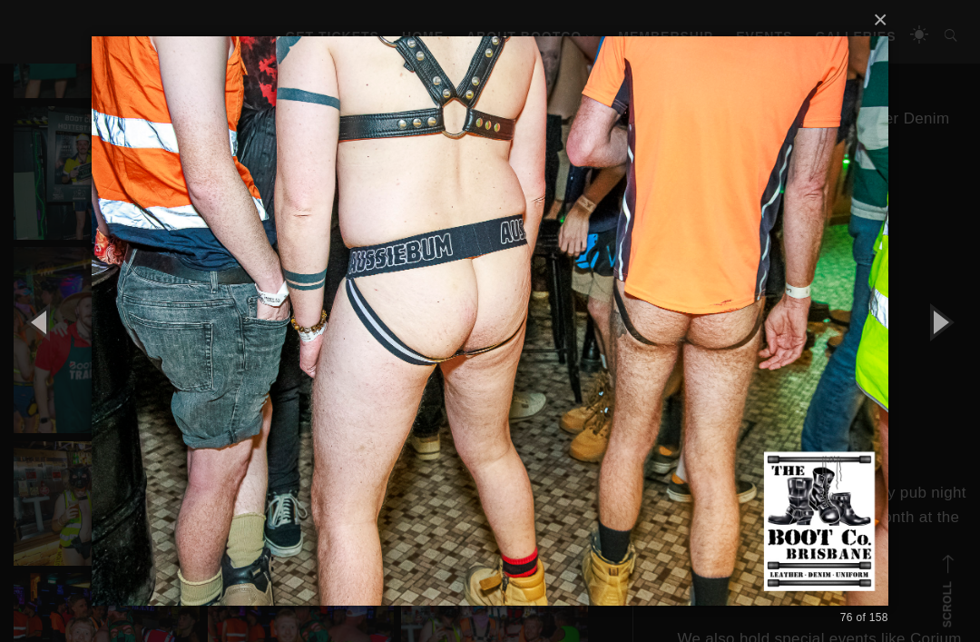
click at [877, 350] on img at bounding box center [490, 321] width 797 height 642
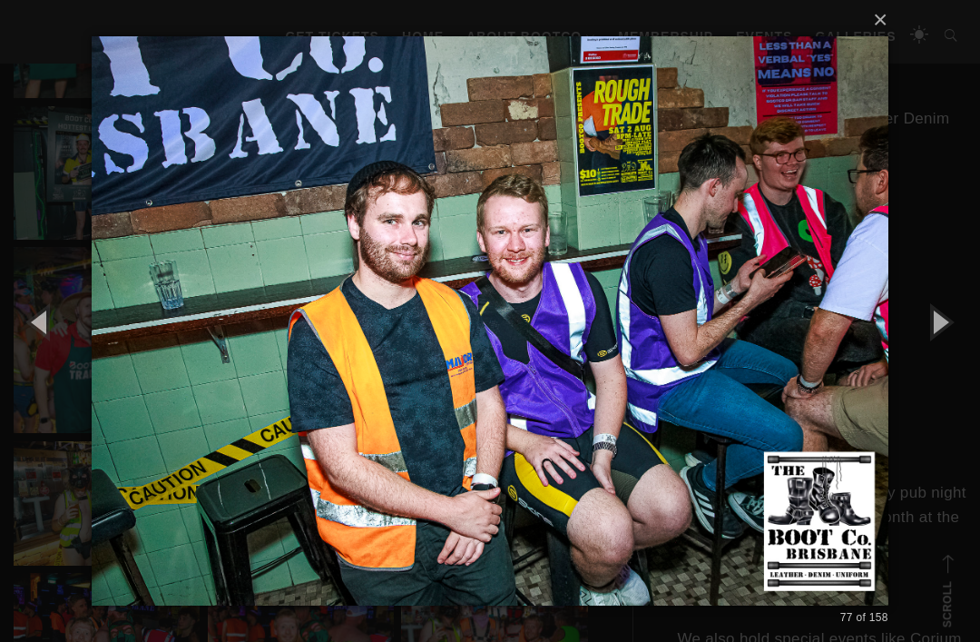
click at [852, 331] on img at bounding box center [490, 321] width 797 height 642
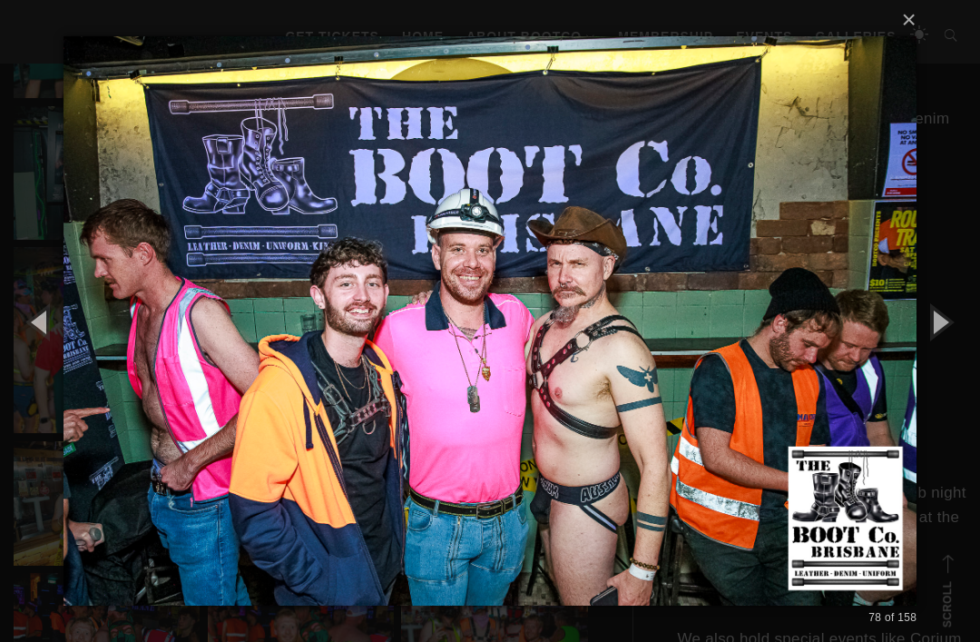
click at [858, 336] on img at bounding box center [491, 321] width 854 height 642
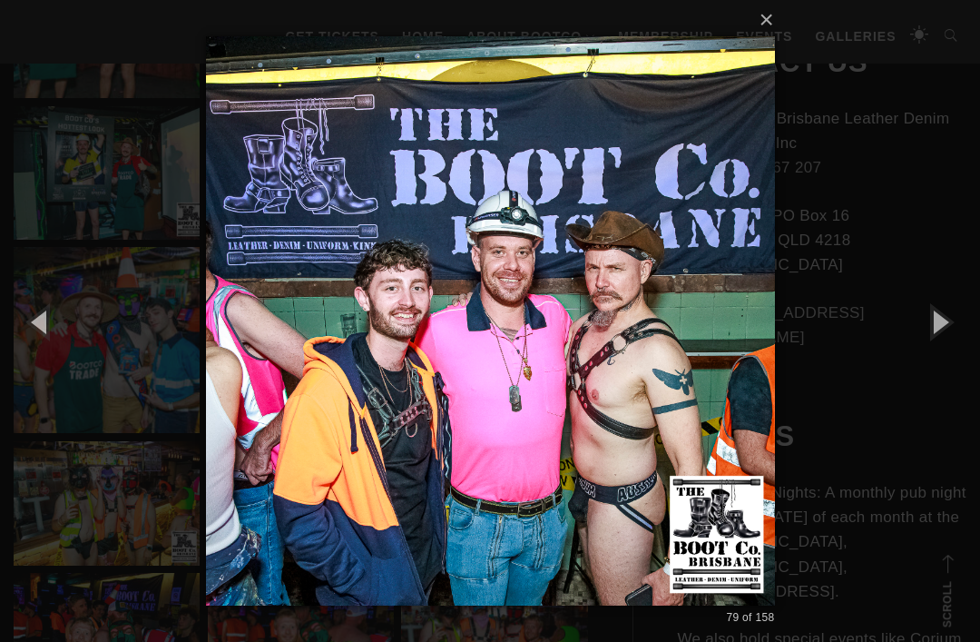
click at [843, 338] on div "× 79 of 158 Loading..." at bounding box center [490, 321] width 980 height 642
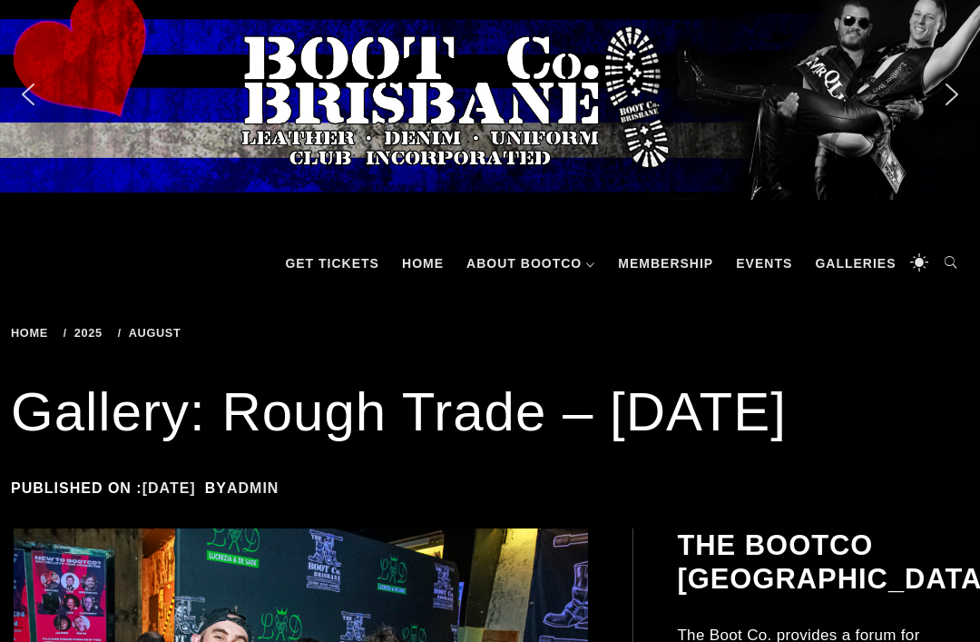
scroll to position [6, 0]
